Goal: Information Seeking & Learning: Learn about a topic

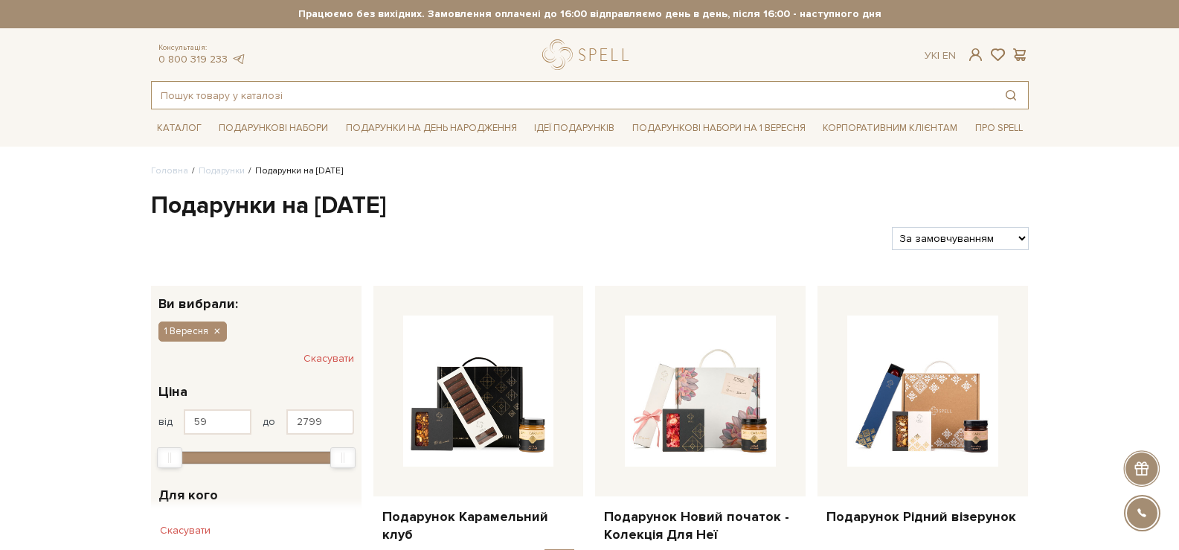
click at [540, 93] on input "text" at bounding box center [573, 95] width 842 height 27
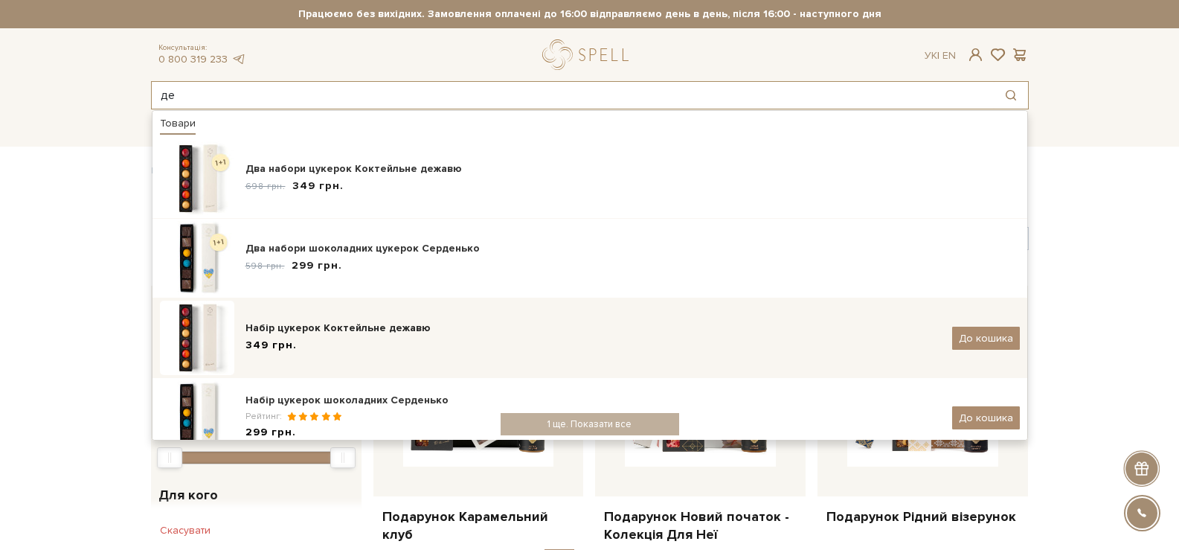
type input "де"
click at [414, 337] on div "Набір цукерок Коктейльне дежавю 349 грн." at bounding box center [594, 338] width 696 height 35
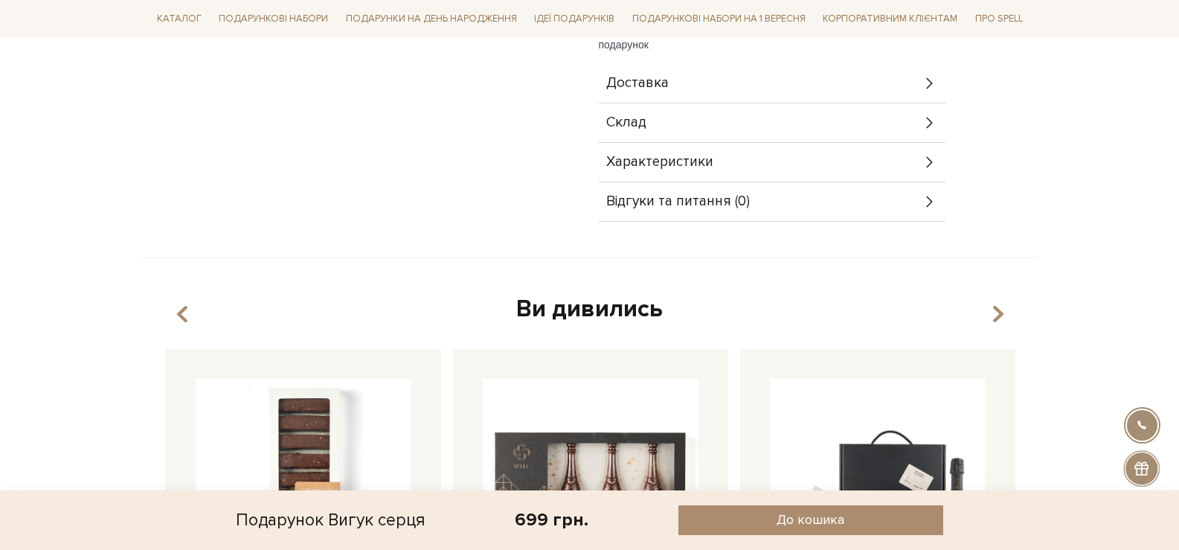
scroll to position [521, 0]
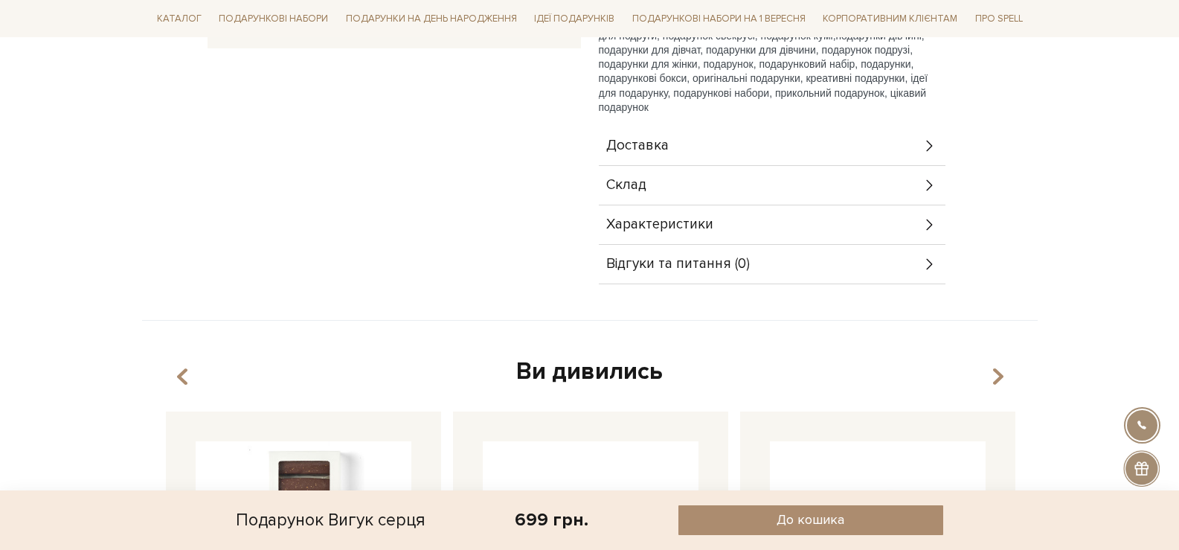
click at [722, 166] on div "Склад" at bounding box center [772, 185] width 347 height 39
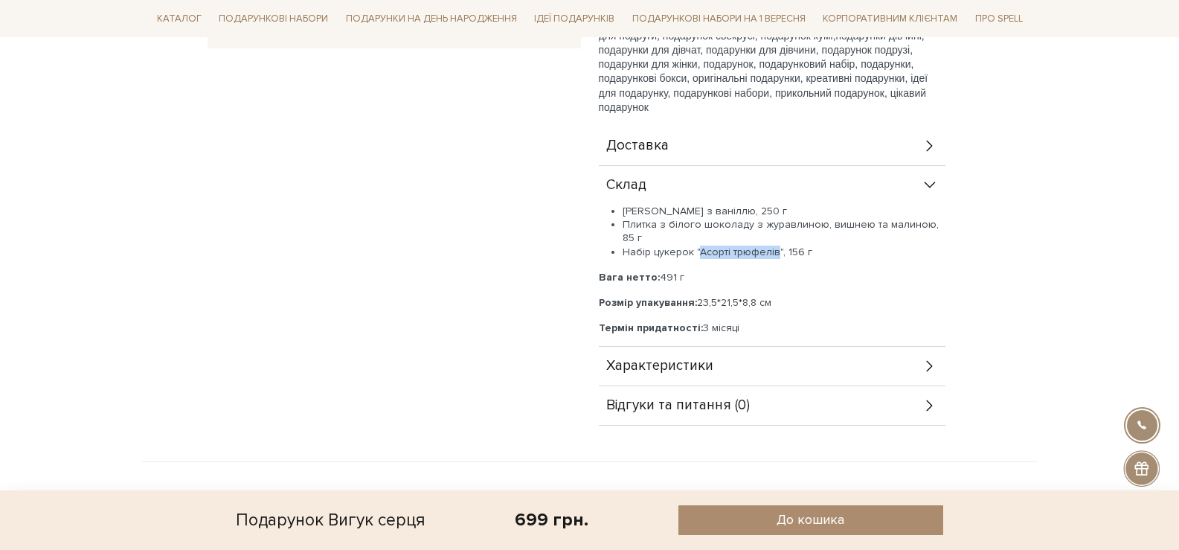
drag, startPoint x: 775, startPoint y: 237, endPoint x: 696, endPoint y: 235, distance: 78.9
click at [696, 246] on li "Набір цукерок "Асорті трюфелів", 156 г" at bounding box center [784, 252] width 323 height 13
copy li "Асорті трюфелів"
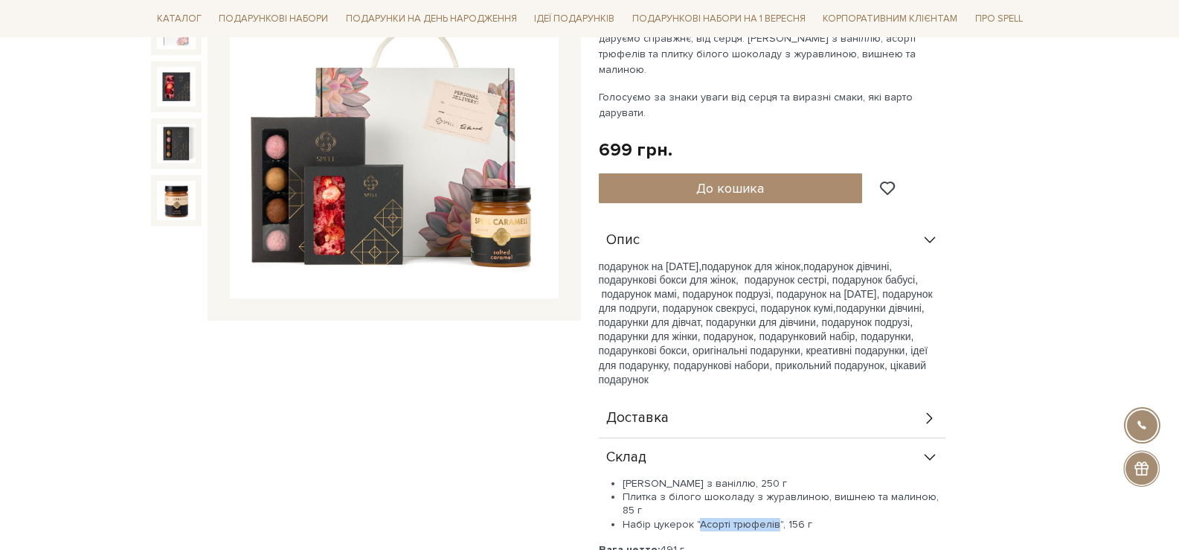
scroll to position [149, 0]
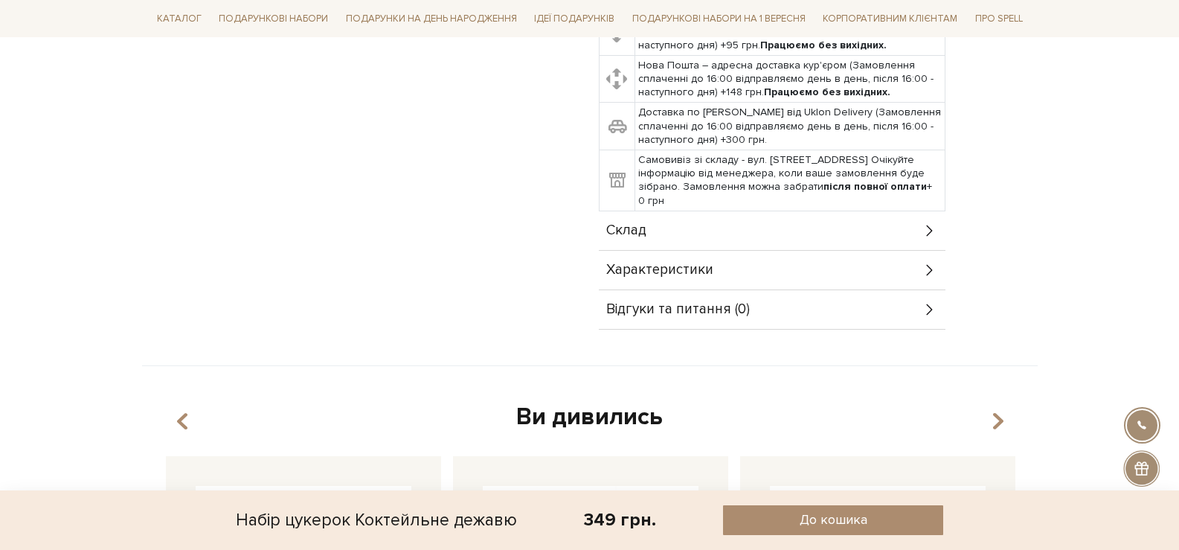
click at [685, 226] on div "Склад" at bounding box center [772, 230] width 347 height 39
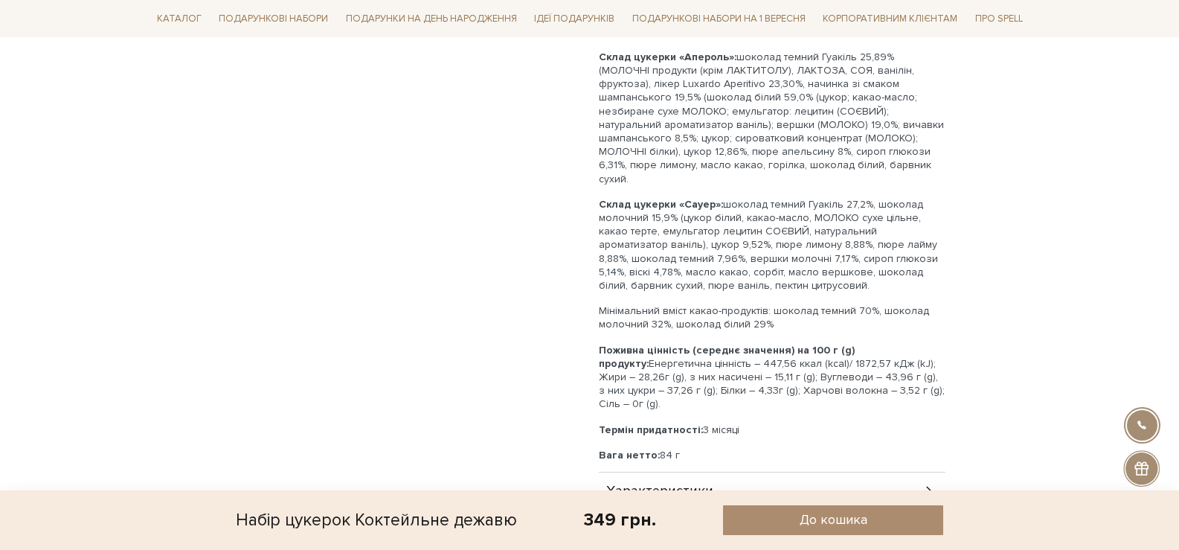
scroll to position [967, 0]
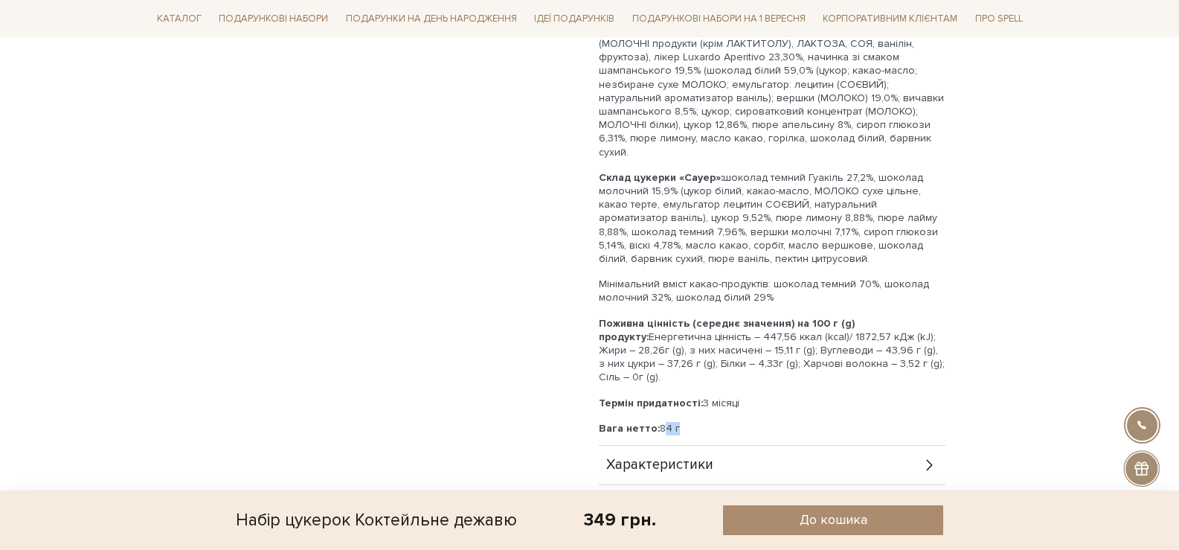
drag, startPoint x: 670, startPoint y: 400, endPoint x: 651, endPoint y: 398, distance: 19.5
click at [655, 422] on p "Вага нетто: 84 г" at bounding box center [772, 428] width 347 height 13
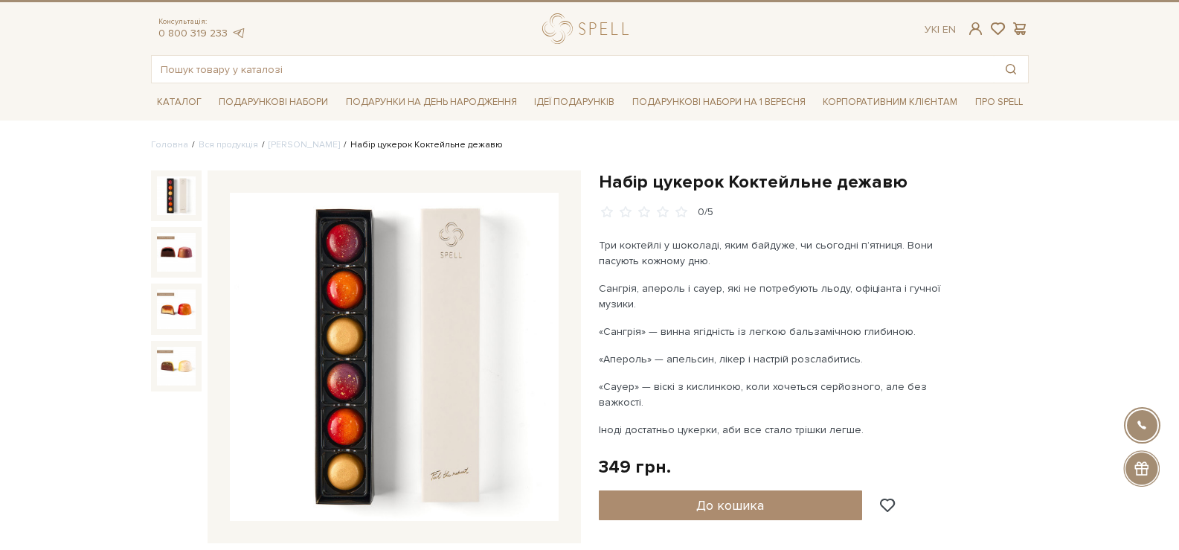
scroll to position [0, 0]
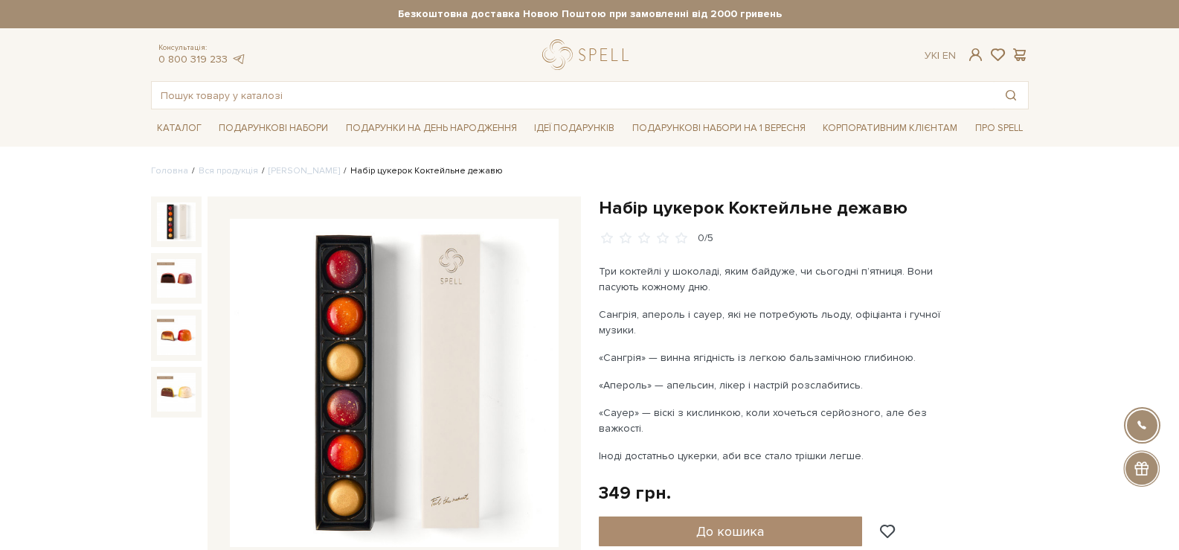
click at [263, 81] on div "Консультація: 0 800 319 233 Ук | En | #подарунок #печиво #набір цукерок" at bounding box center [590, 74] width 896 height 70
click at [270, 92] on input "text" at bounding box center [573, 95] width 842 height 27
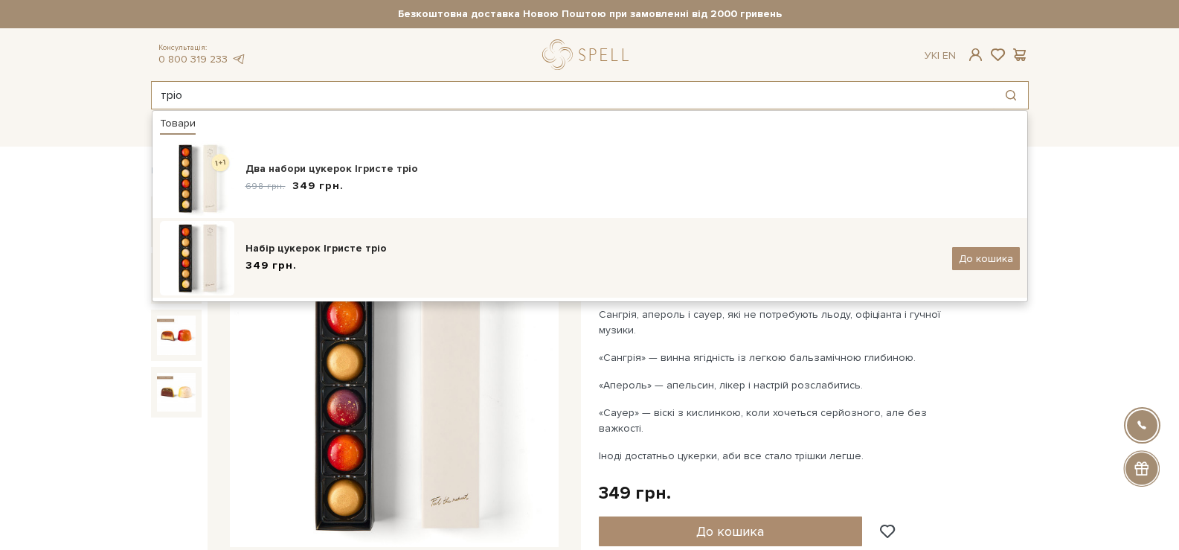
type input "тріо"
click at [352, 258] on div "349 грн." at bounding box center [594, 266] width 696 height 16
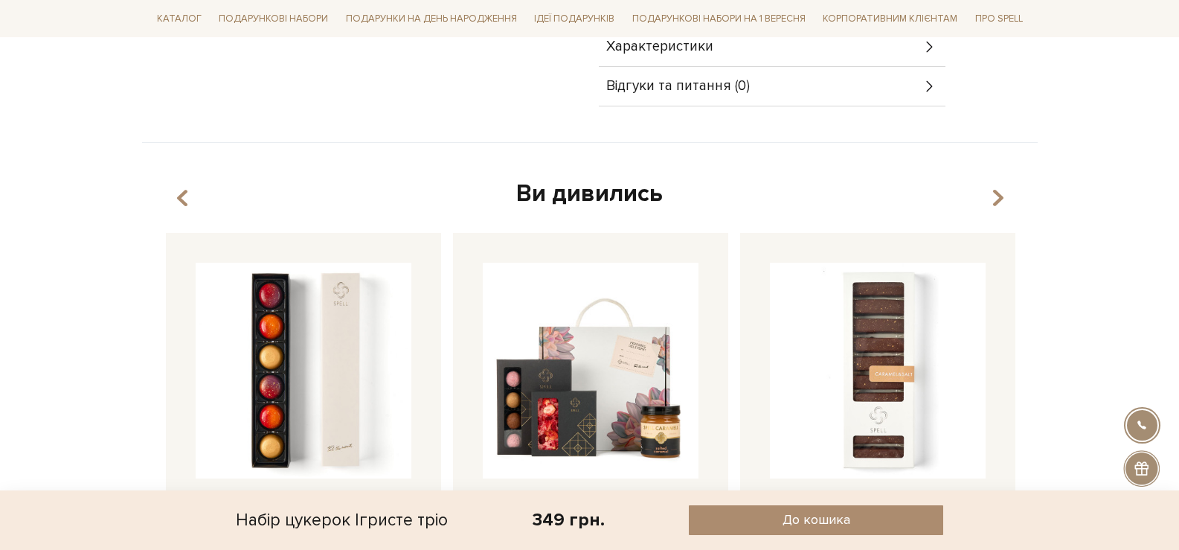
scroll to position [670, 0]
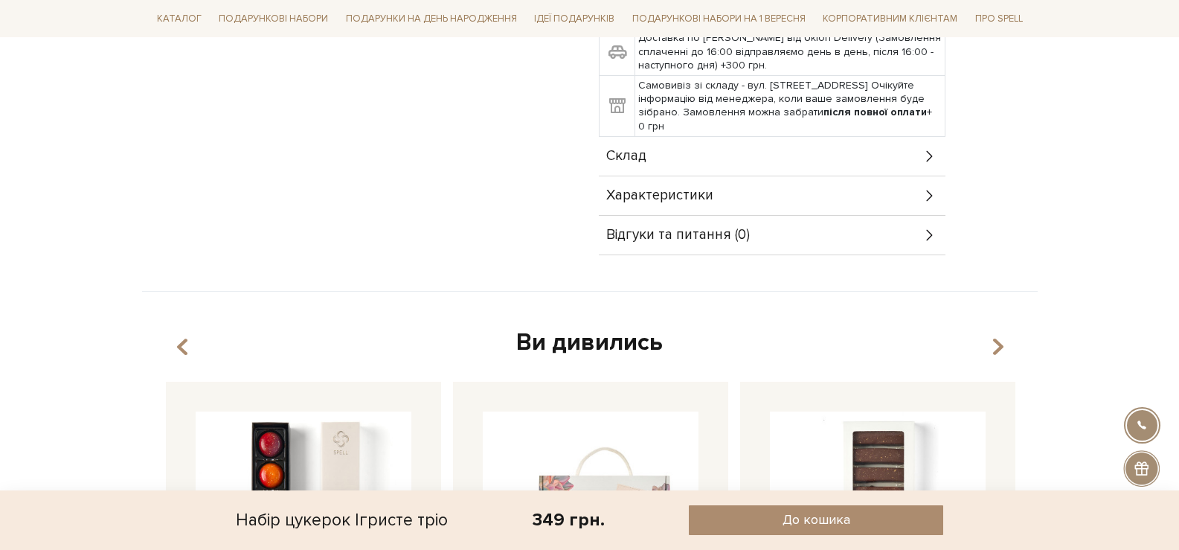
click at [690, 156] on div "Склад" at bounding box center [772, 156] width 347 height 39
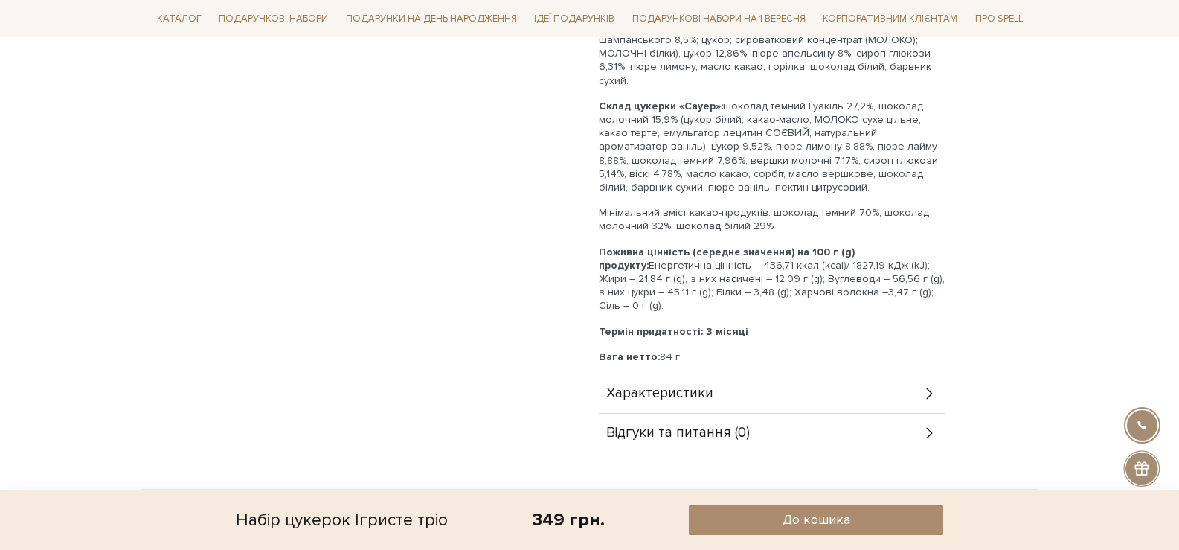
scroll to position [1116, 0]
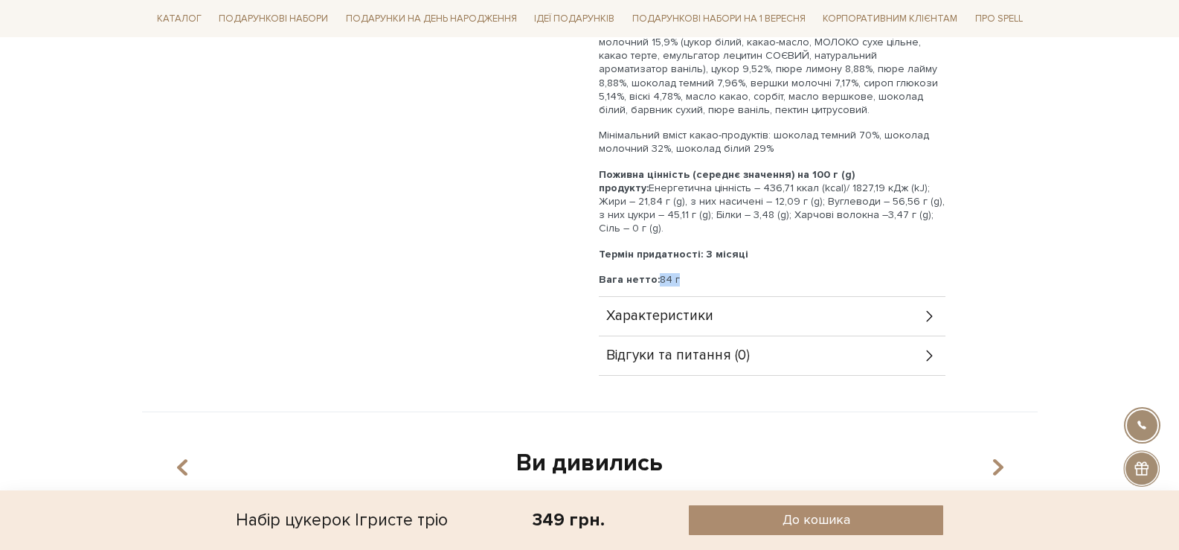
drag, startPoint x: 673, startPoint y: 250, endPoint x: 654, endPoint y: 254, distance: 19.0
click at [652, 273] on p "Вага нетто: 84 г" at bounding box center [772, 279] width 347 height 13
drag, startPoint x: 676, startPoint y: 252, endPoint x: 658, endPoint y: 251, distance: 17.9
click at [658, 273] on p "Вага нетто: 84 г" at bounding box center [772, 279] width 347 height 13
copy p "84 г"
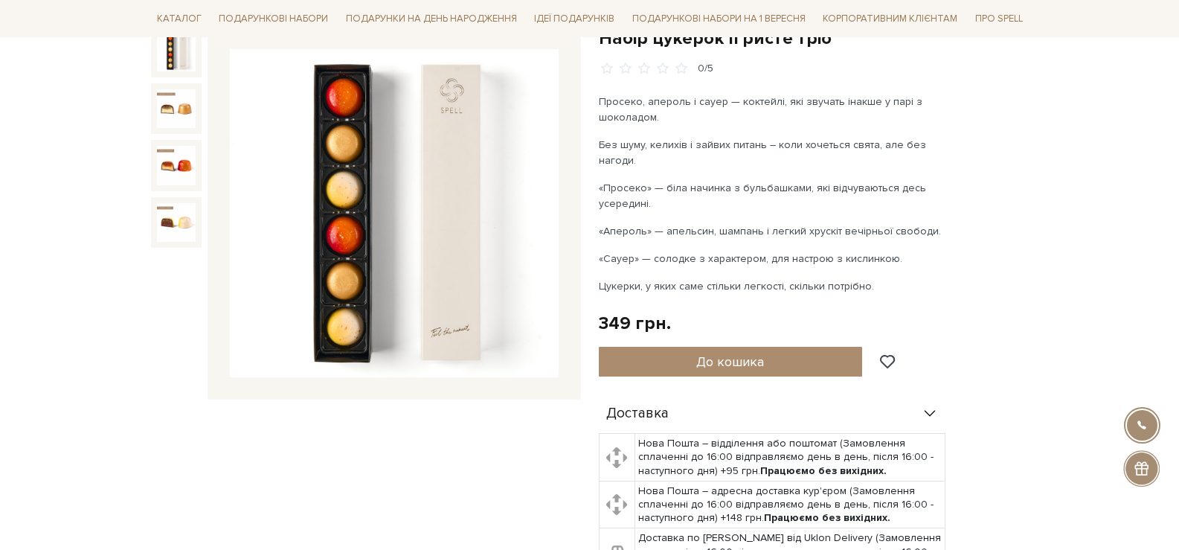
scroll to position [0, 0]
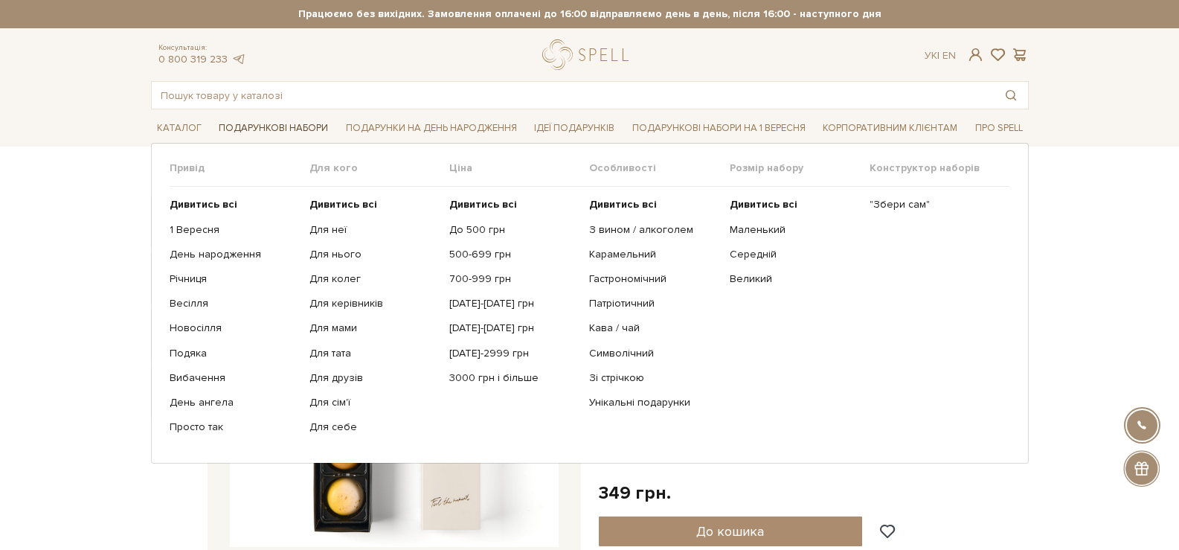
click at [246, 128] on link "Подарункові набори" at bounding box center [273, 128] width 121 height 23
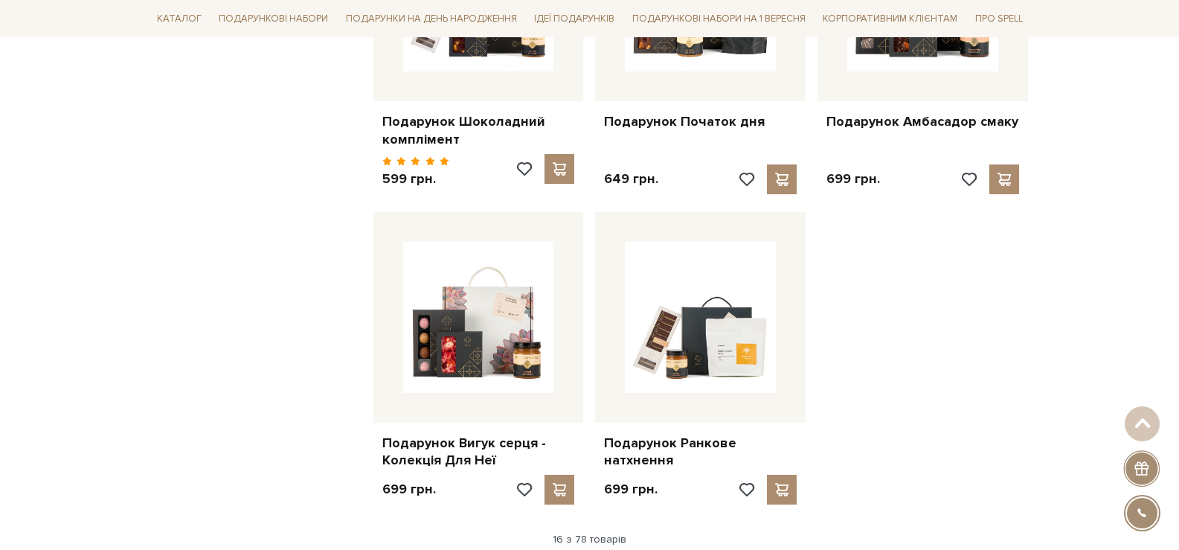
scroll to position [1786, 0]
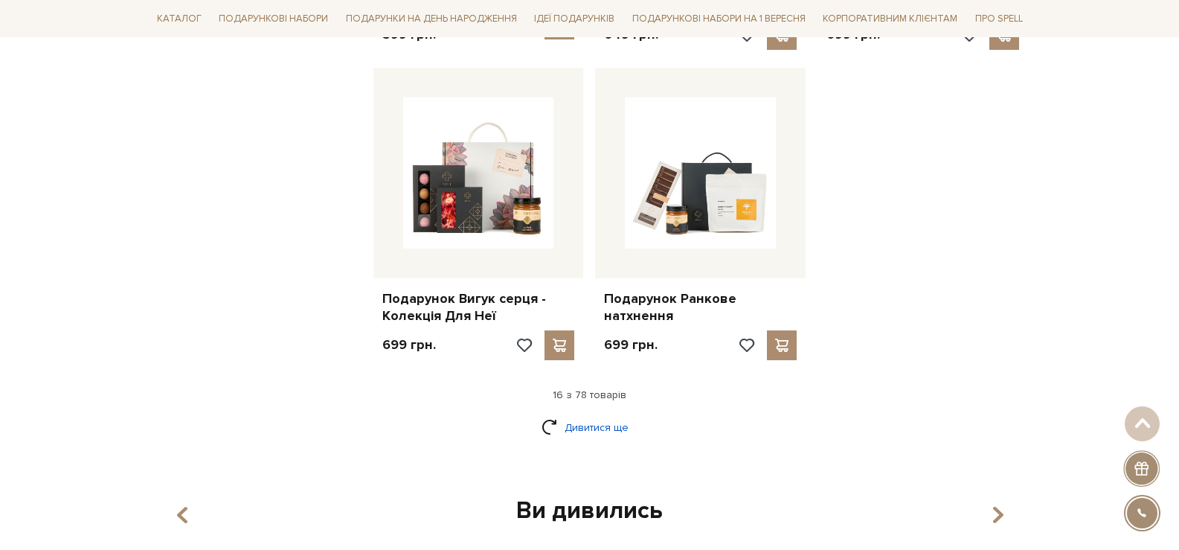
click at [585, 417] on link "Дивитися ще" at bounding box center [590, 427] width 97 height 26
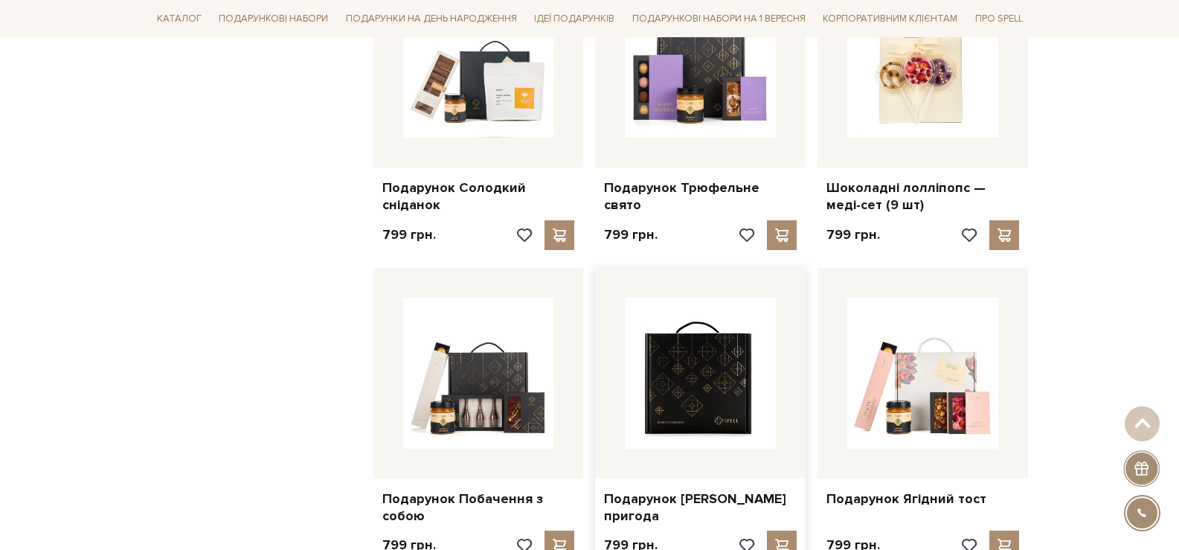
scroll to position [2530, 0]
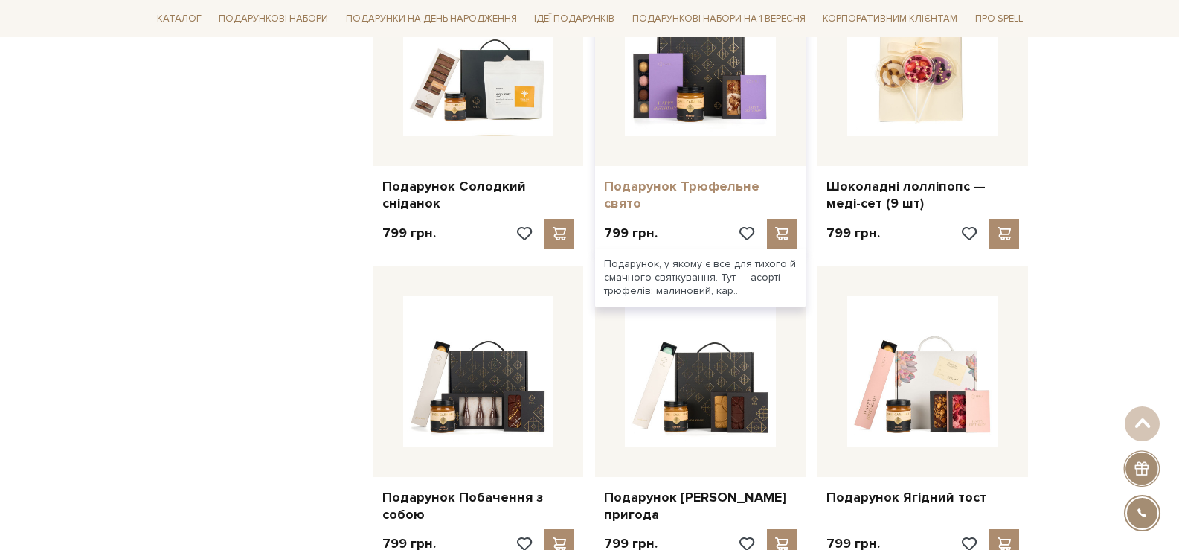
click at [708, 178] on link "Подарунок Трюфельне свято" at bounding box center [700, 195] width 193 height 35
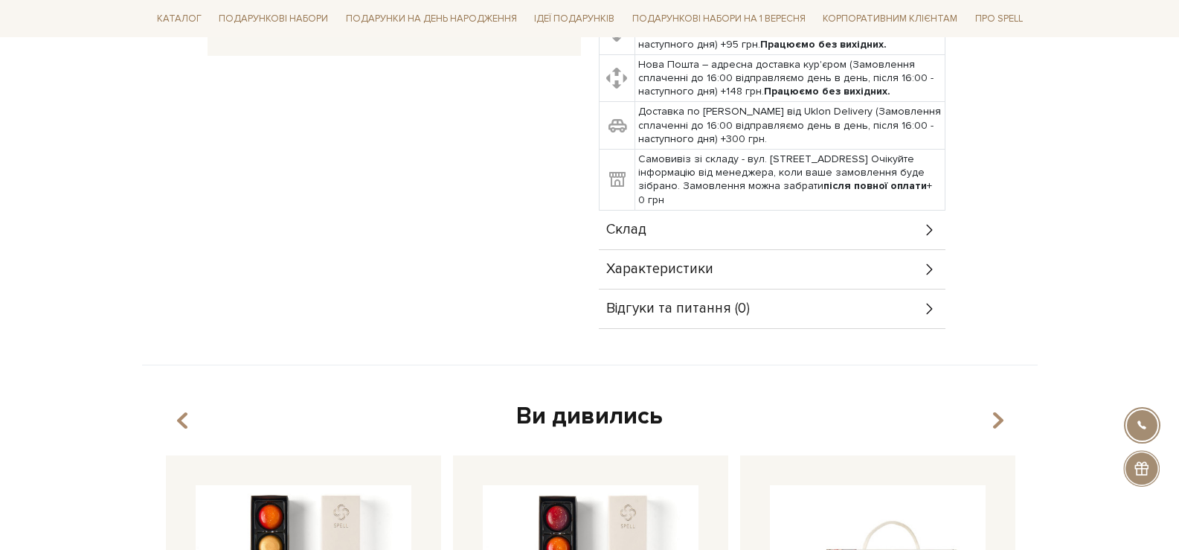
scroll to position [521, 0]
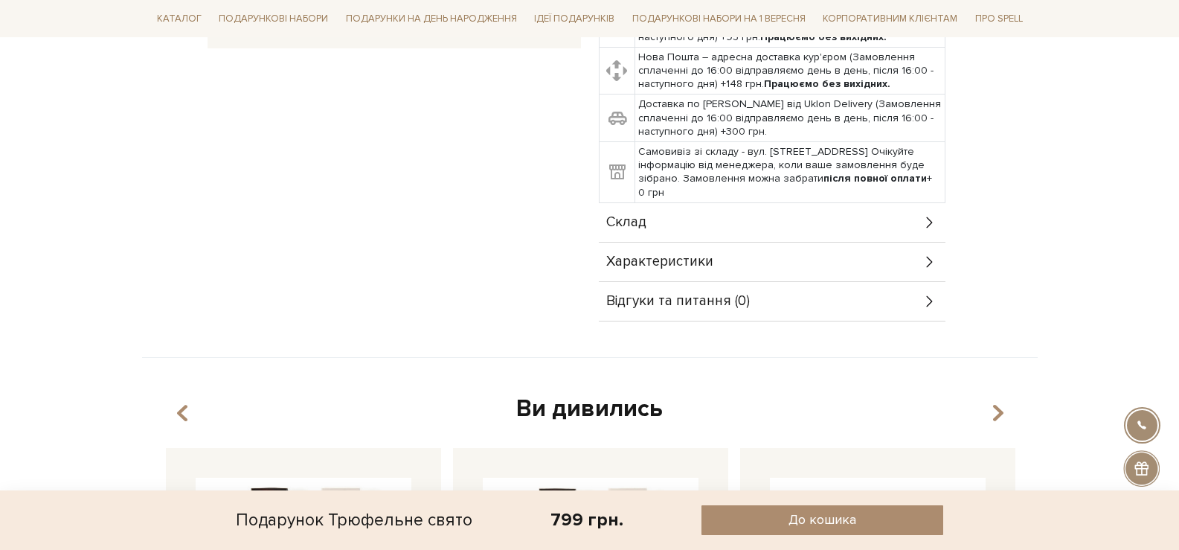
click at [720, 218] on div "Склад" at bounding box center [772, 222] width 347 height 39
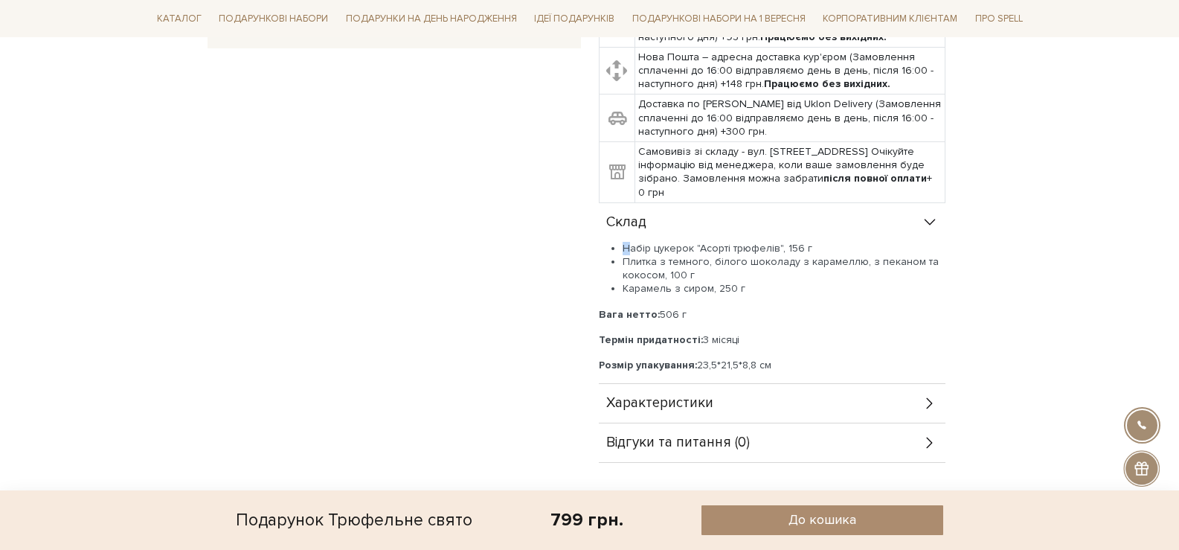
drag, startPoint x: 816, startPoint y: 239, endPoint x: 724, endPoint y: 237, distance: 92.3
click at [665, 236] on div "Склад" at bounding box center [772, 222] width 347 height 39
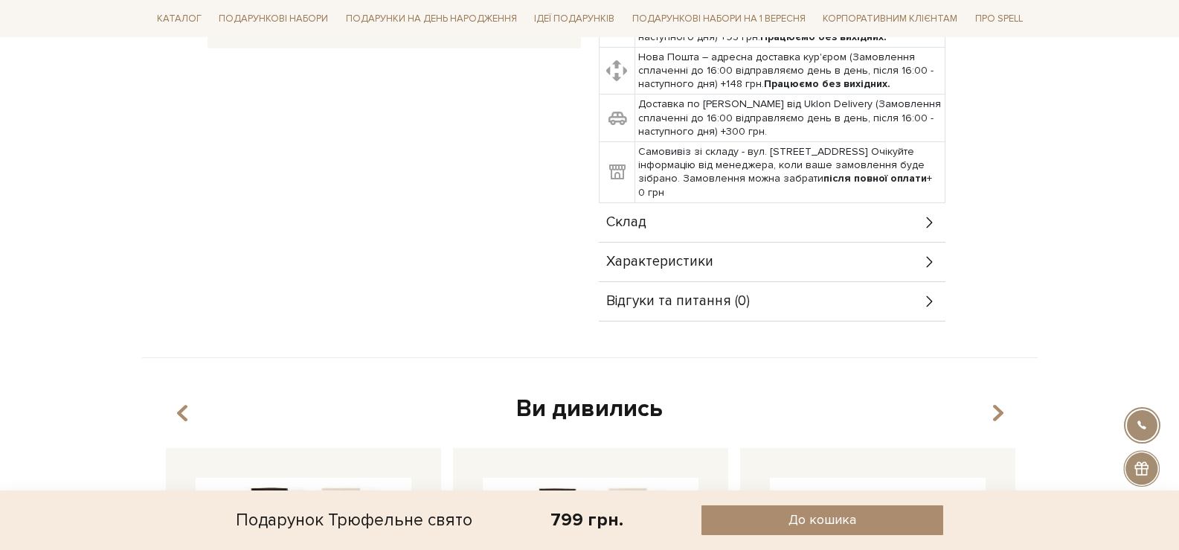
click at [820, 215] on div "Склад" at bounding box center [772, 222] width 347 height 39
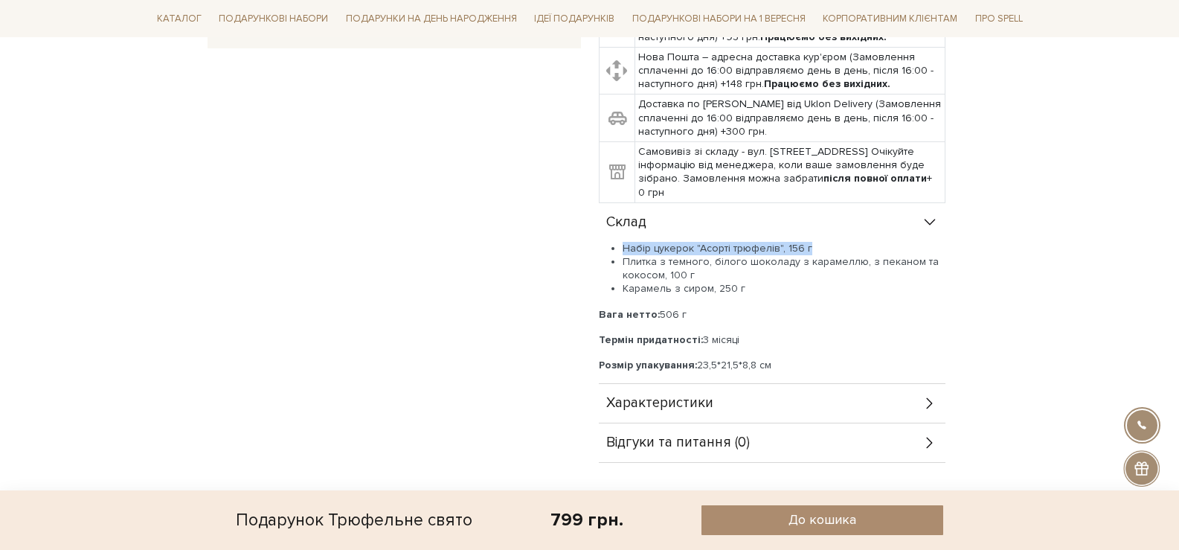
drag, startPoint x: 813, startPoint y: 245, endPoint x: 626, endPoint y: 251, distance: 187.6
click at [618, 251] on ul "Набір цукерок "Асорті трюфелів", 156 г Плитка з темного, білого шоколаду з кара…" at bounding box center [772, 269] width 347 height 54
copy li "Набір цукерок "Асорті трюфелів", 156 г"
